Goal: Task Accomplishment & Management: Manage account settings

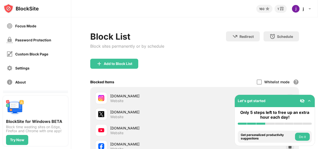
scroll to position [40, 0]
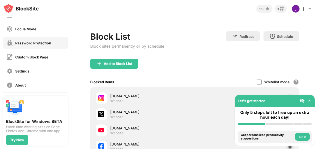
click at [35, 42] on div "Password Protection" at bounding box center [33, 43] width 36 height 4
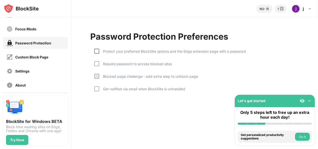
click at [97, 51] on div at bounding box center [96, 51] width 5 height 5
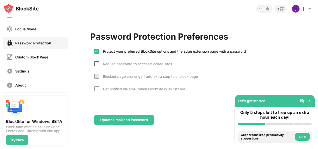
click at [99, 64] on div at bounding box center [96, 63] width 5 height 5
click at [95, 89] on div at bounding box center [96, 88] width 5 height 5
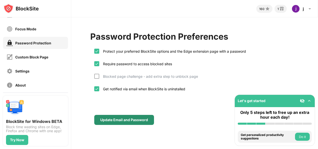
click at [120, 120] on div "Update Email and Password" at bounding box center [124, 120] width 48 height 4
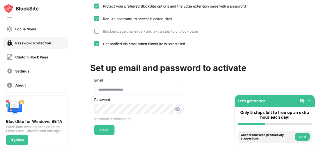
scroll to position [49, 0]
drag, startPoint x: 136, startPoint y: 85, endPoint x: 91, endPoint y: 83, distance: 44.8
click at [91, 83] on div "**********" at bounding box center [137, 105] width 94 height 60
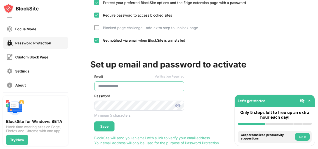
type input "**********"
click at [179, 104] on img at bounding box center [178, 105] width 6 height 6
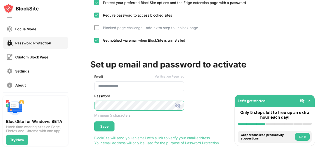
click at [92, 103] on div "**********" at bounding box center [137, 101] width 94 height 60
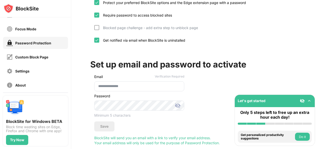
click at [76, 90] on div "**********" at bounding box center [194, 64] width 247 height 190
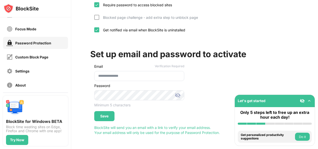
scroll to position [0, 0]
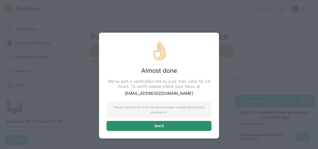
click at [160, 126] on div "Got it" at bounding box center [159, 126] width 9 height 4
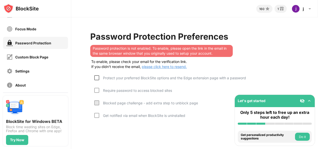
click at [98, 76] on div at bounding box center [96, 77] width 5 height 5
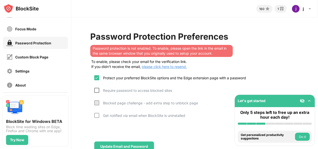
click at [99, 90] on div at bounding box center [96, 90] width 5 height 5
click at [99, 115] on div at bounding box center [96, 115] width 5 height 5
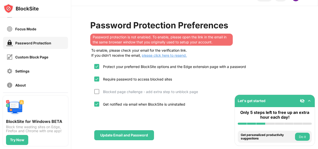
scroll to position [20, 0]
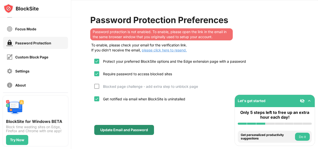
click at [126, 128] on div "Update Email and Password" at bounding box center [124, 130] width 48 height 4
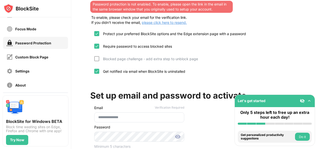
scroll to position [89, 0]
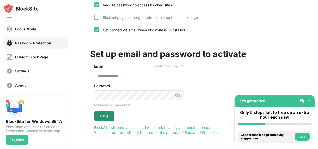
click at [108, 114] on div "Save" at bounding box center [104, 116] width 8 height 4
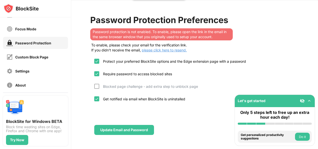
scroll to position [20, 0]
